Goal: Transaction & Acquisition: Book appointment/travel/reservation

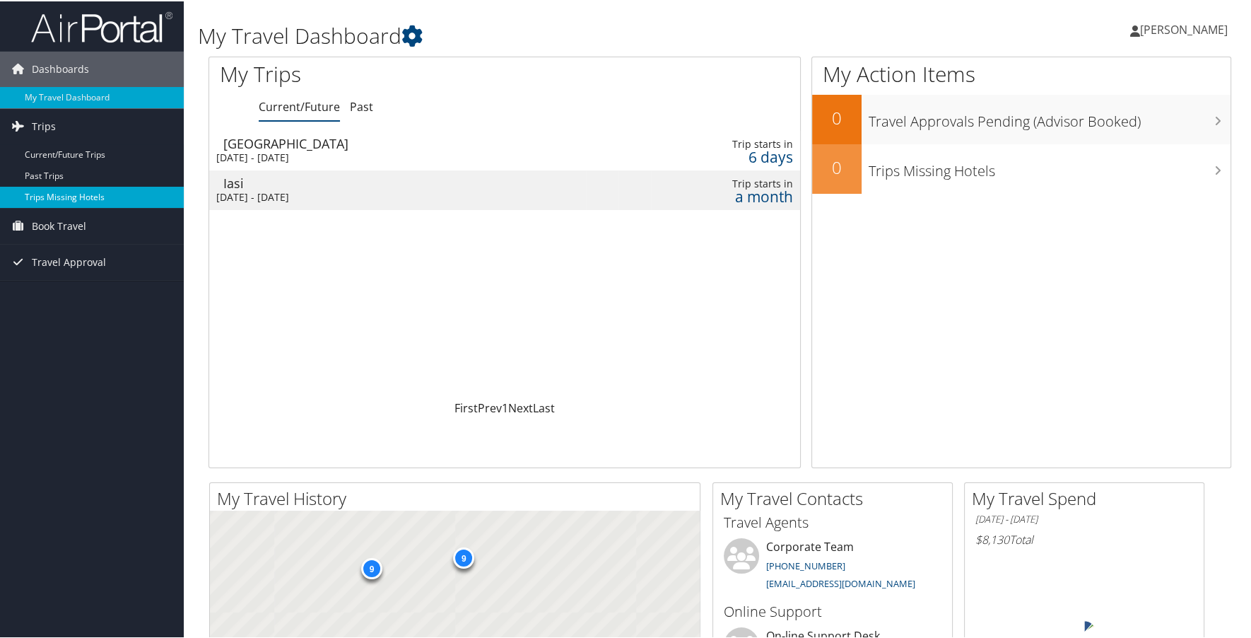
click at [91, 189] on link "Trips Missing Hotels" at bounding box center [92, 195] width 184 height 21
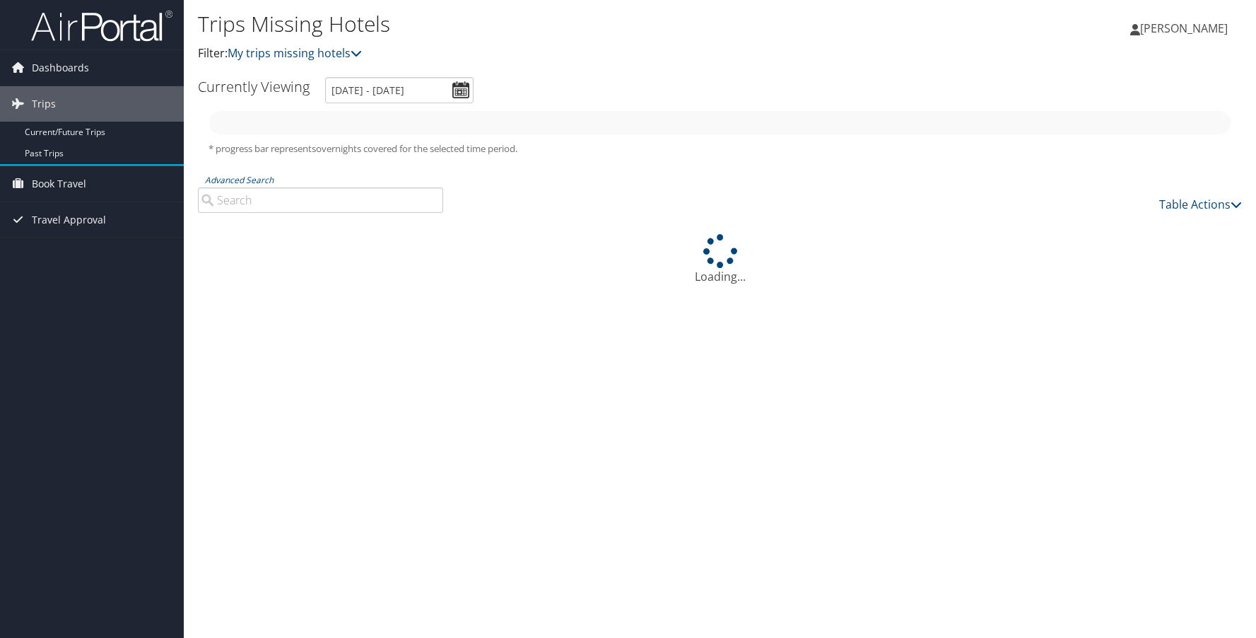
click at [22, 117] on link "Trips" at bounding box center [92, 103] width 184 height 35
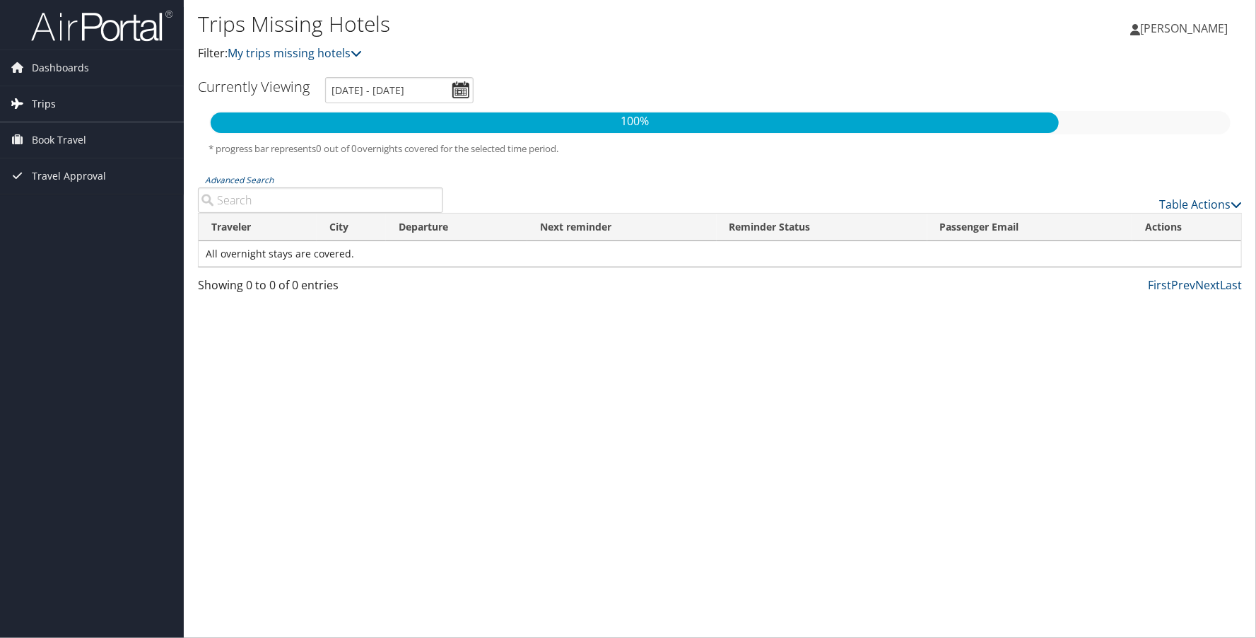
click at [23, 113] on icon at bounding box center [17, 103] width 21 height 21
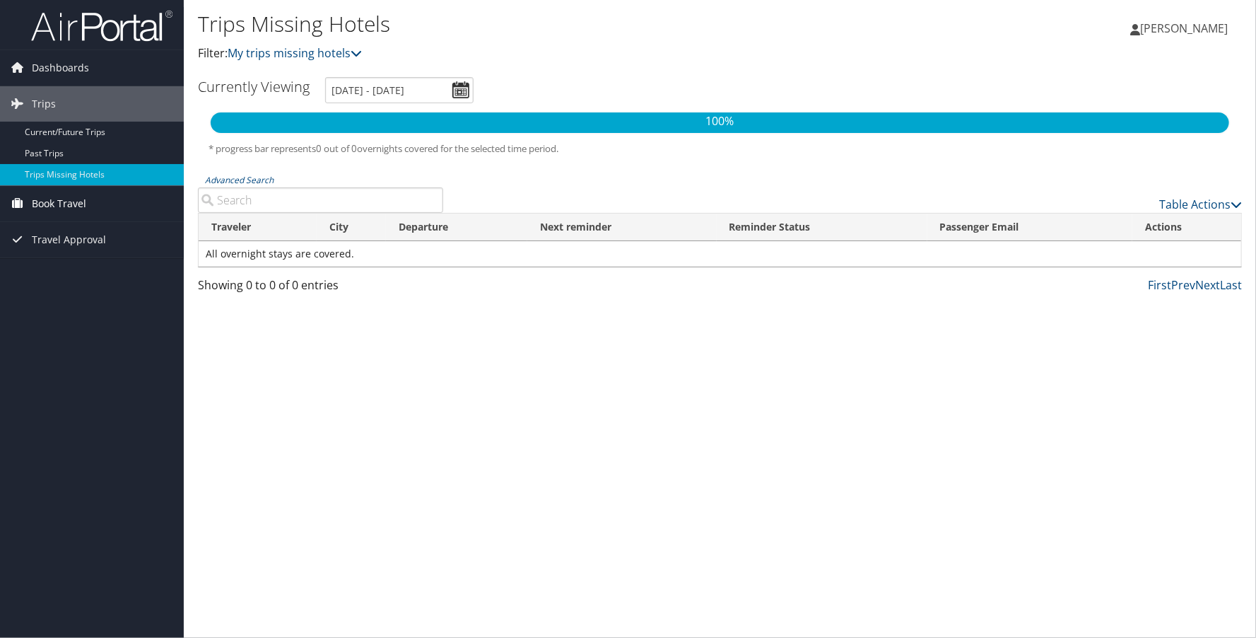
click at [69, 201] on span "Book Travel" at bounding box center [59, 203] width 54 height 35
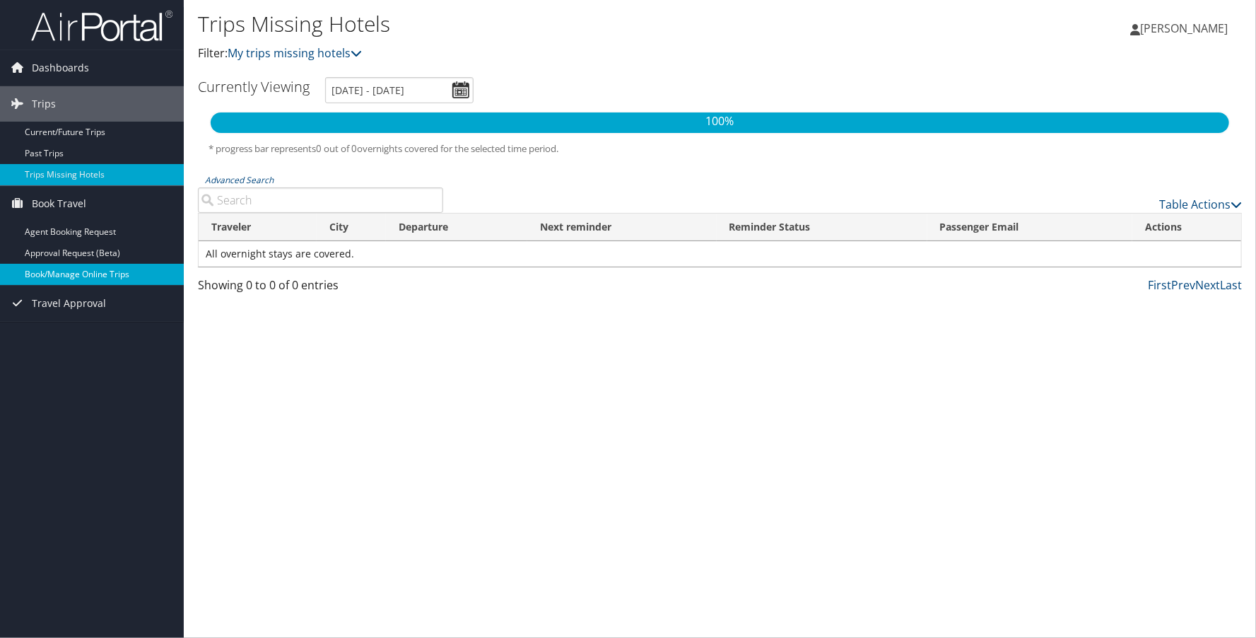
click at [97, 274] on link "Book/Manage Online Trips" at bounding box center [92, 274] width 184 height 21
